Goal: Check status: Verify the current state of an ongoing process or item

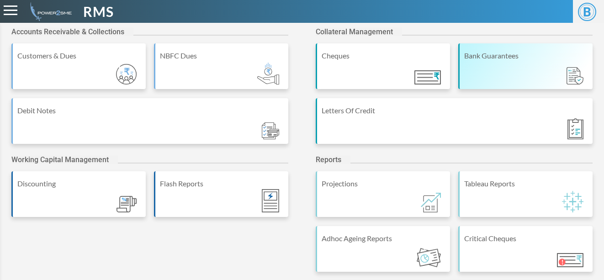
click at [509, 58] on div "Bank Guarantees" at bounding box center [526, 55] width 124 height 11
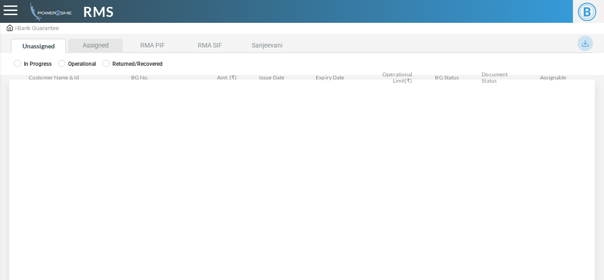
click at [93, 45] on li "Assigned" at bounding box center [95, 46] width 55 height 14
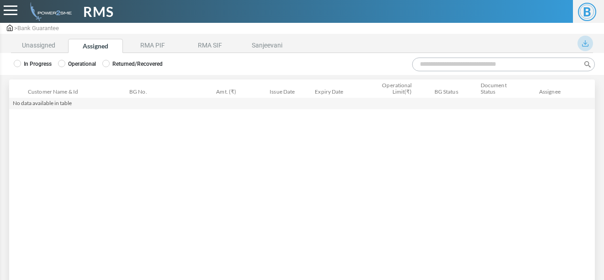
click at [67, 64] on label "Operational" at bounding box center [77, 64] width 38 height 8
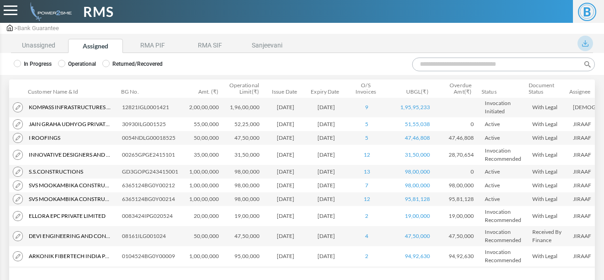
click at [518, 65] on input "Search:" at bounding box center [503, 65] width 183 height 14
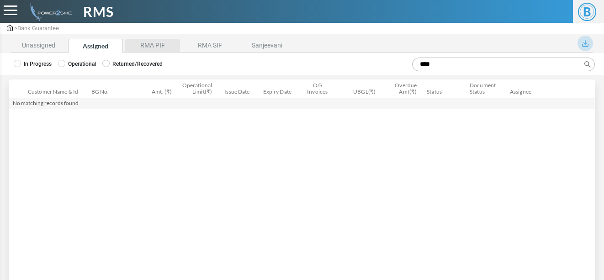
type input "****"
click at [157, 40] on li "RMA PIF" at bounding box center [152, 46] width 55 height 14
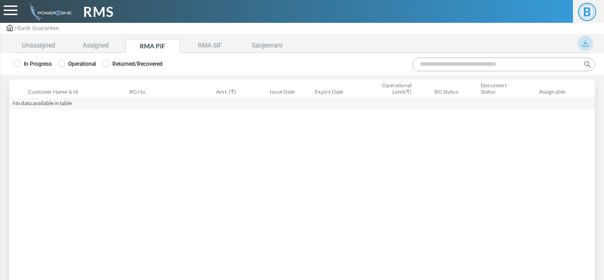
click at [77, 62] on label "Operational" at bounding box center [77, 64] width 38 height 8
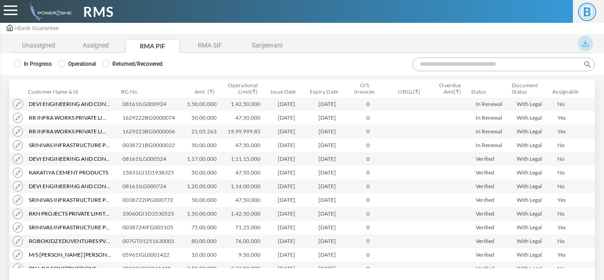
click at [430, 65] on input "Search:" at bounding box center [503, 65] width 183 height 14
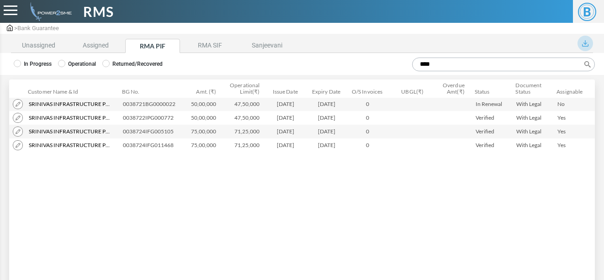
type input "****"
drag, startPoint x: 122, startPoint y: 106, endPoint x: 179, endPoint y: 106, distance: 56.2
click at [179, 106] on td "0038721BG0000022" at bounding box center [151, 104] width 64 height 14
copy td "0038721BG0000022"
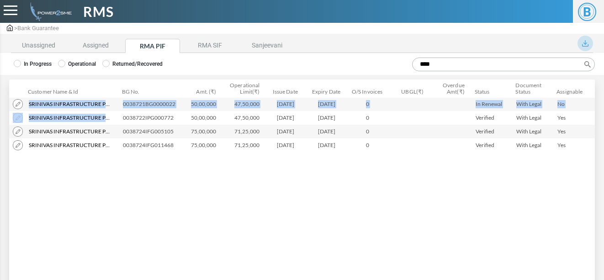
drag, startPoint x: 29, startPoint y: 102, endPoint x: 122, endPoint y: 112, distance: 93.8
click at [122, 112] on tbody "ACC5121470 0" at bounding box center [302, 124] width 586 height 55
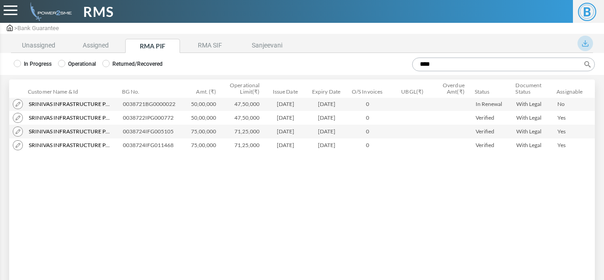
click at [124, 191] on div "Customer Name & Id Customer Name Customer ID BG No. Amt. (₹) Operational Limit(…" at bounding box center [302, 183] width 586 height 170
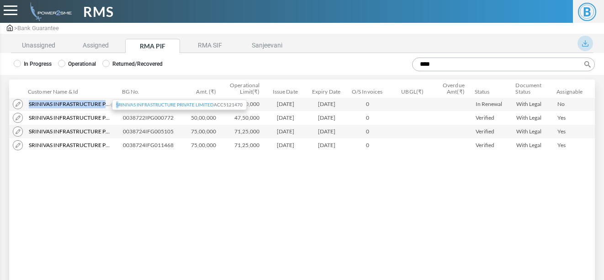
drag, startPoint x: 28, startPoint y: 102, endPoint x: 119, endPoint y: 103, distance: 90.5
click at [119, 103] on td "Srinivas Infrastructure Private Limited Srinivas Infrastructure Private Limited…" at bounding box center [72, 104] width 94 height 14
copy link "Srinivas Infrastructure Private Limited S"
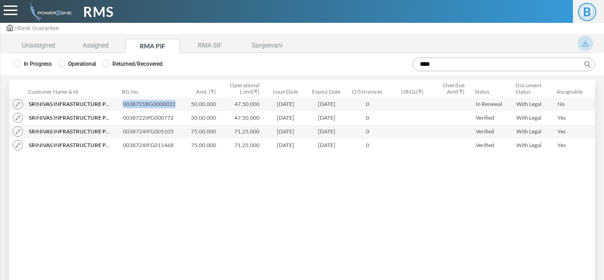
drag, startPoint x: 174, startPoint y: 105, endPoint x: 120, endPoint y: 105, distance: 54.4
click at [120, 105] on td "0038721BG0000022" at bounding box center [151, 104] width 64 height 14
copy td "0038721BG0000022"
click at [17, 106] on img at bounding box center [18, 104] width 10 height 10
